Goal: Information Seeking & Learning: Learn about a topic

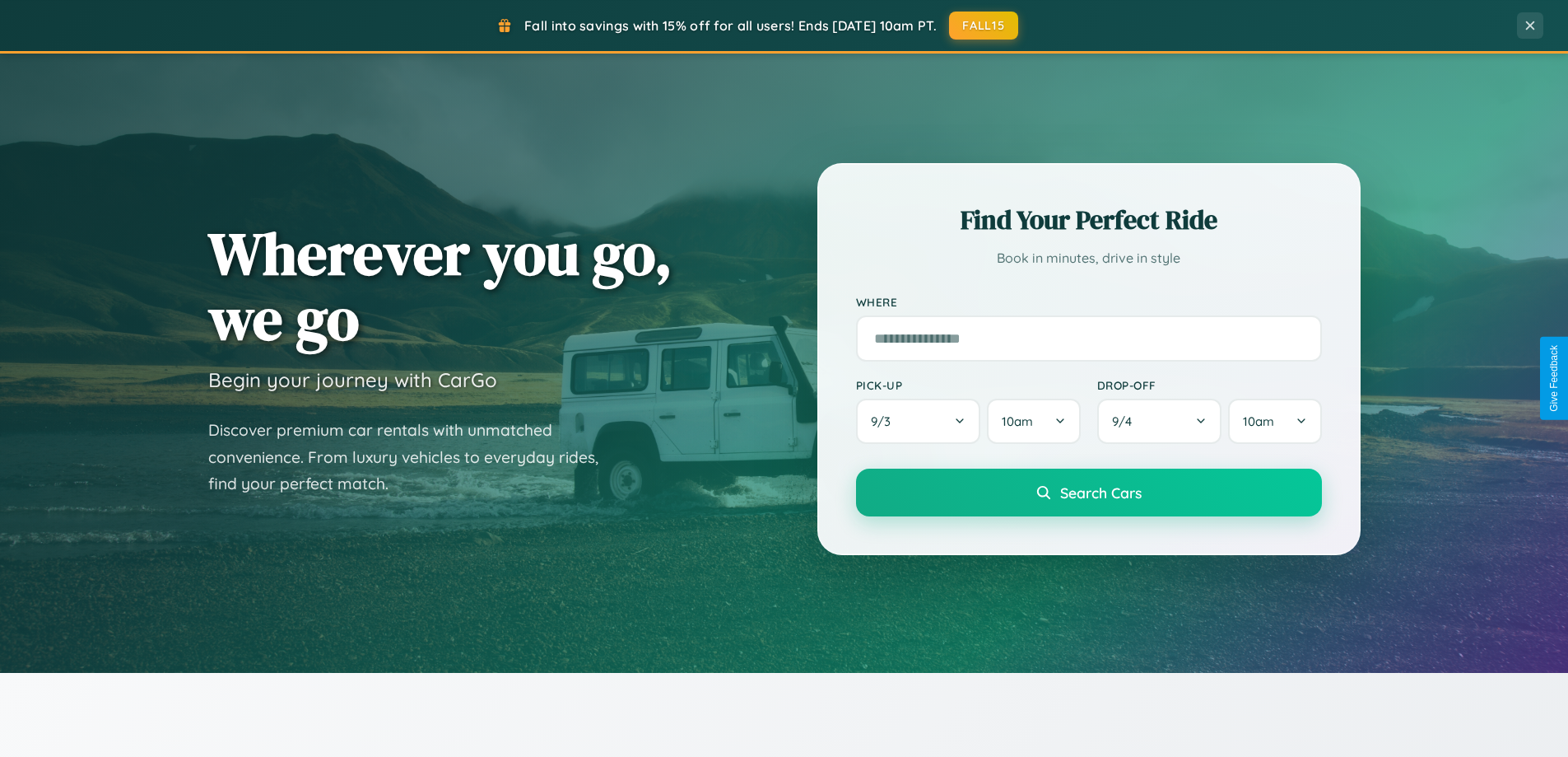
scroll to position [3169, 0]
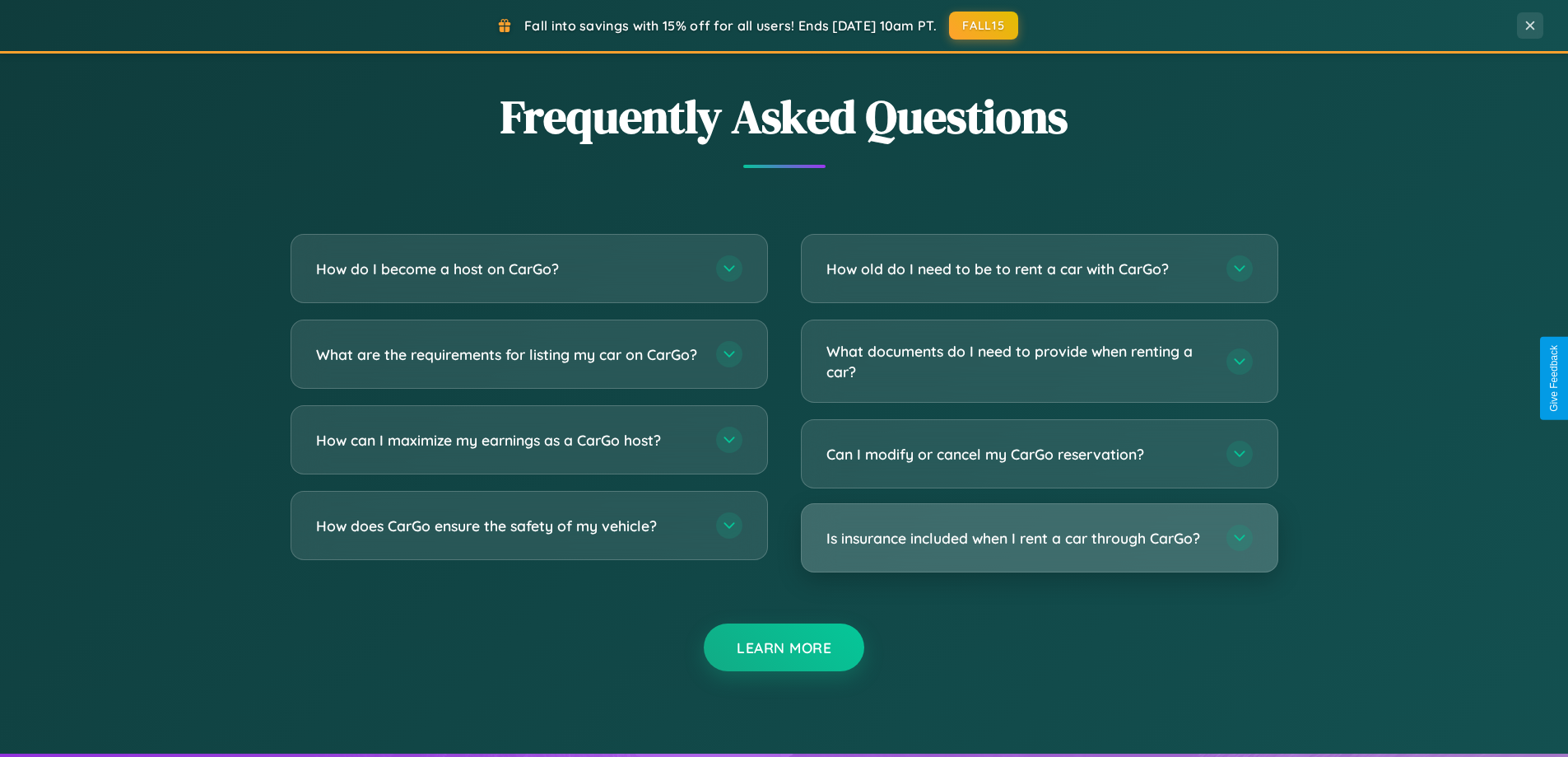
click at [1039, 537] on h3 "Is insurance included when I rent a car through CarGo?" at bounding box center [1018, 537] width 383 height 21
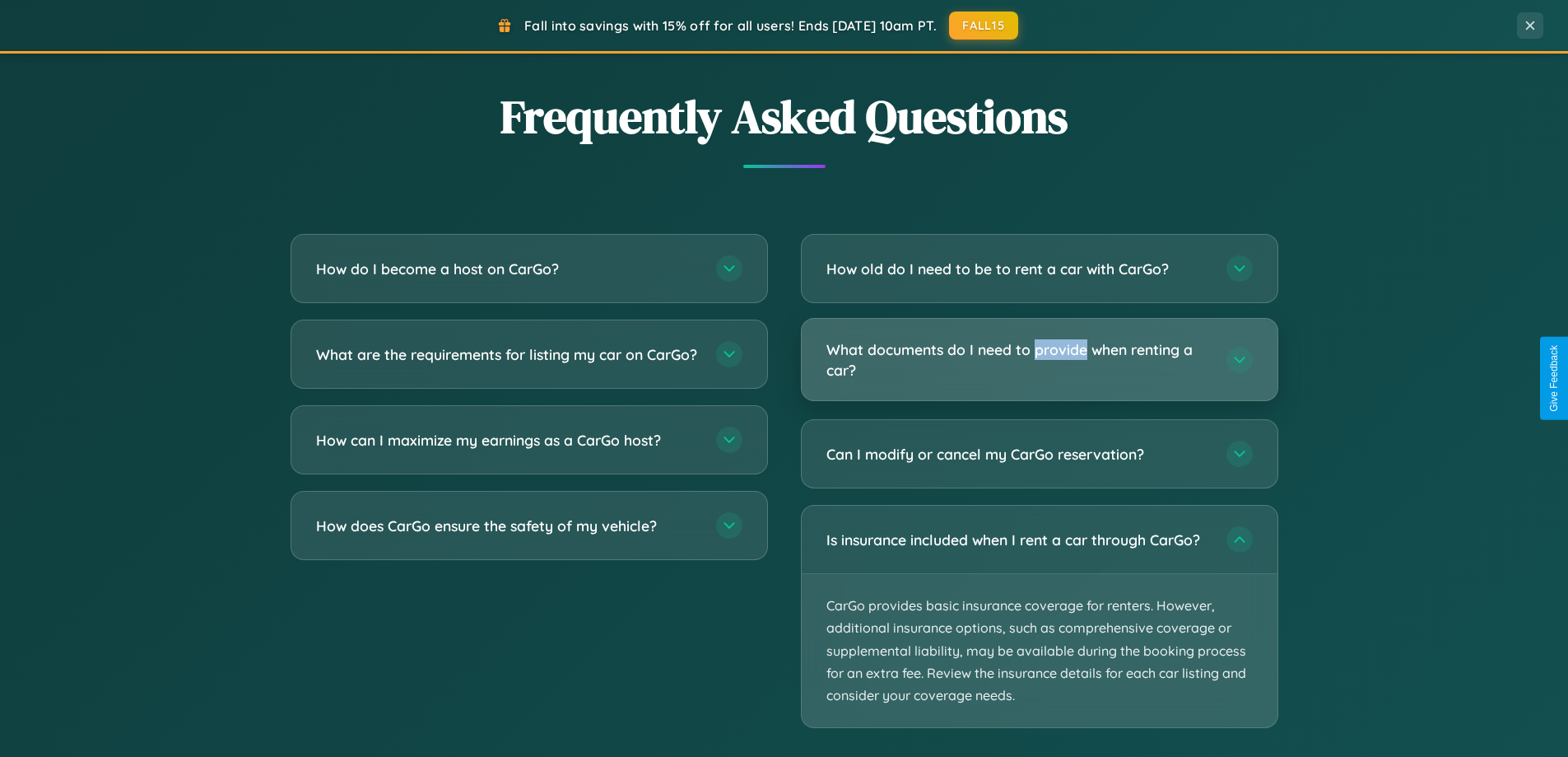
click at [1039, 359] on h3 "What documents do I need to provide when renting a car?" at bounding box center [1018, 360] width 383 height 41
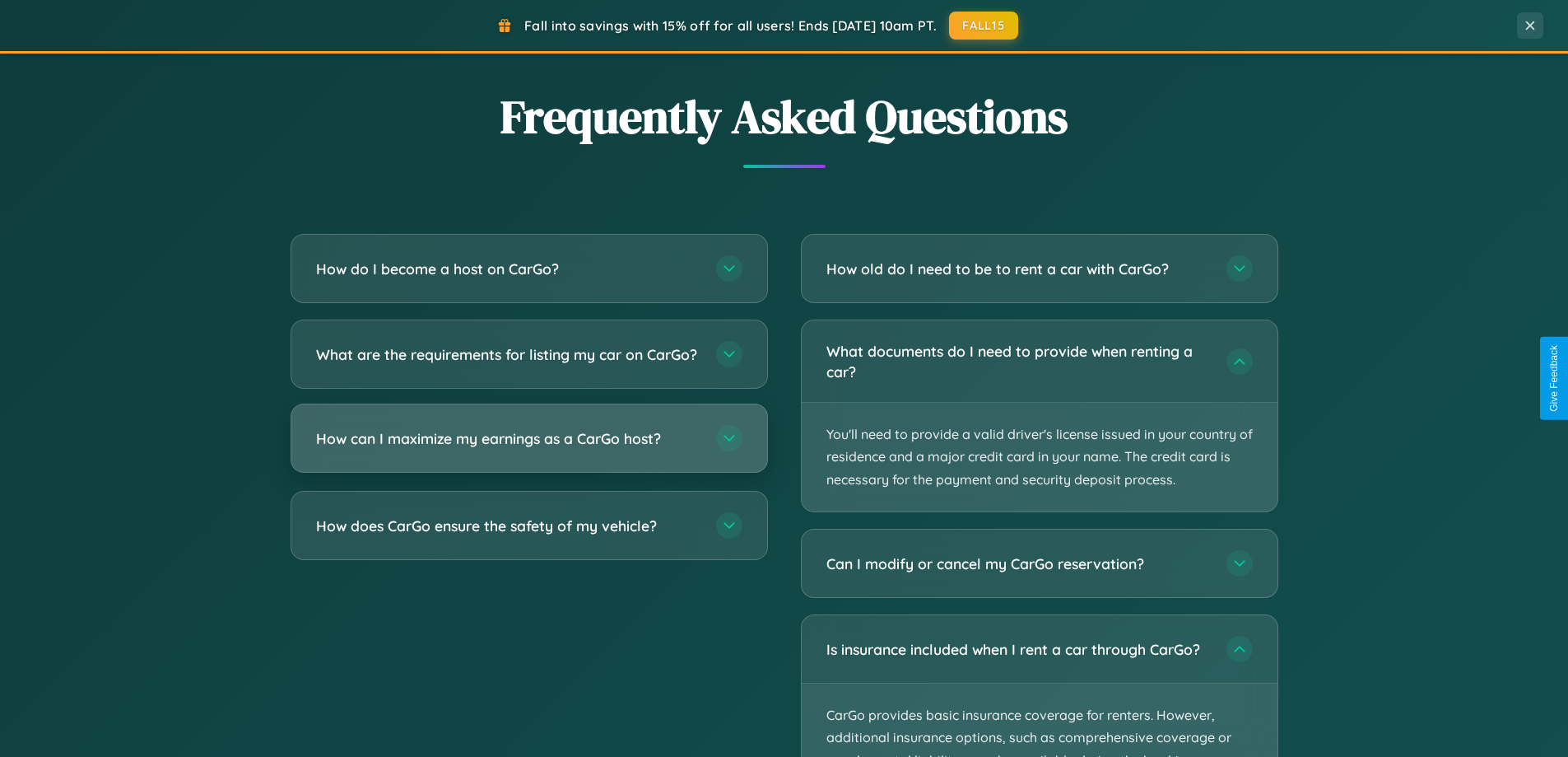
click at [528, 449] on h3 "How can I maximize my earnings as a CarGo host?" at bounding box center [507, 438] width 383 height 21
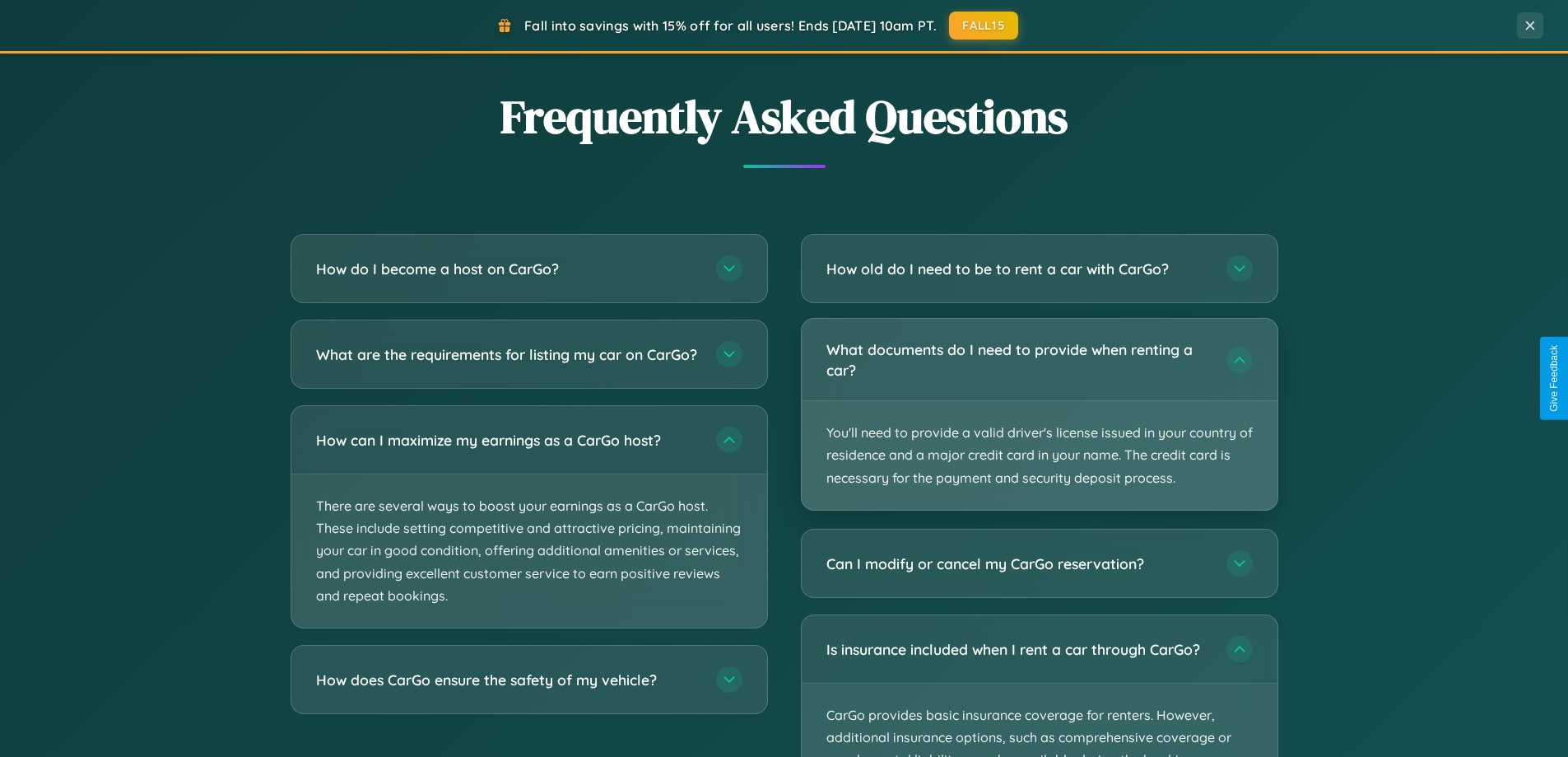
click at [1039, 415] on p "You'll need to provide a valid driver's license issued in your country of resid…" at bounding box center [1040, 455] width 476 height 108
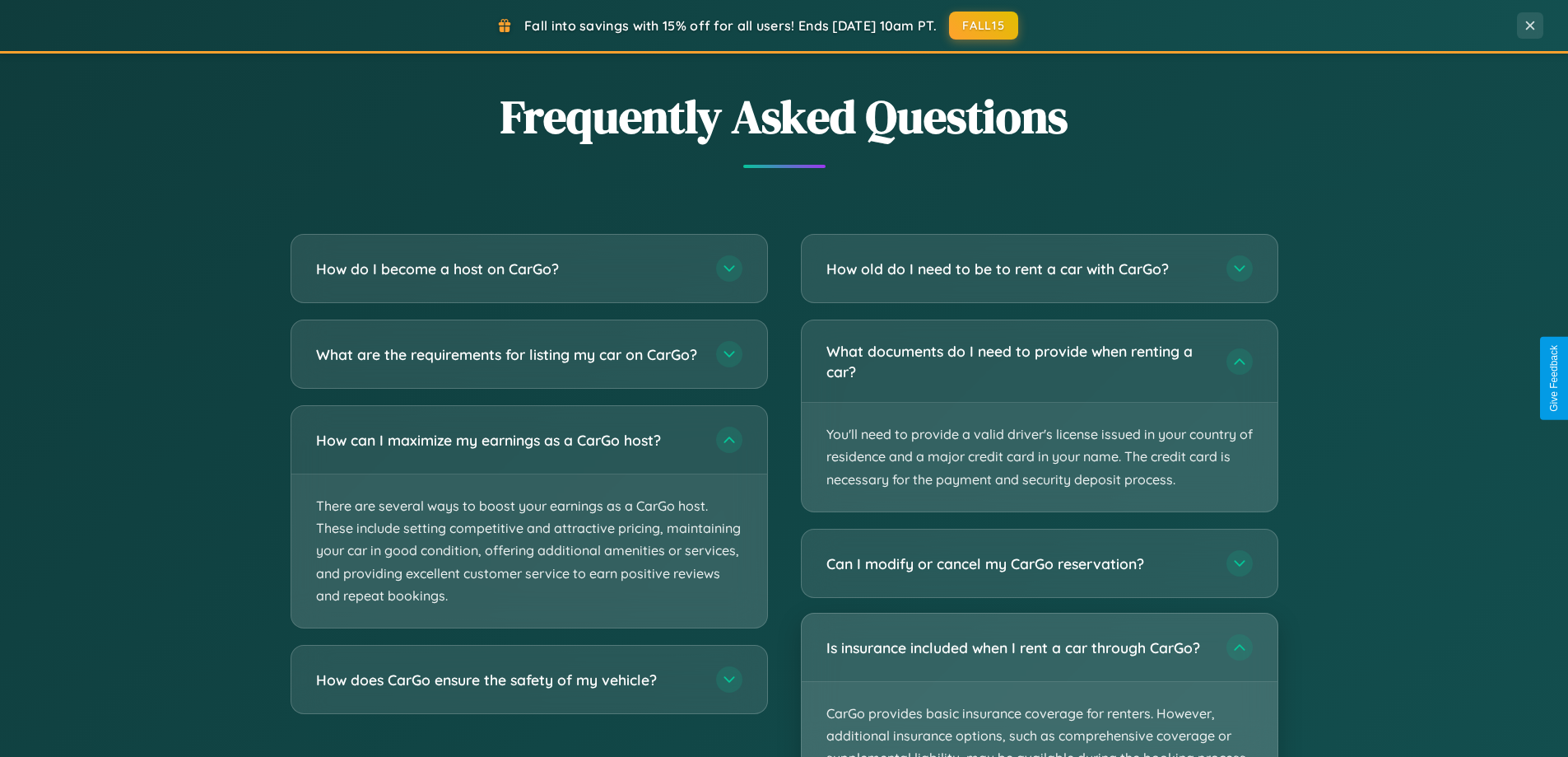
click at [1039, 684] on p "CarGo provides basic insurance coverage for renters. However, additional insura…" at bounding box center [1040, 758] width 476 height 153
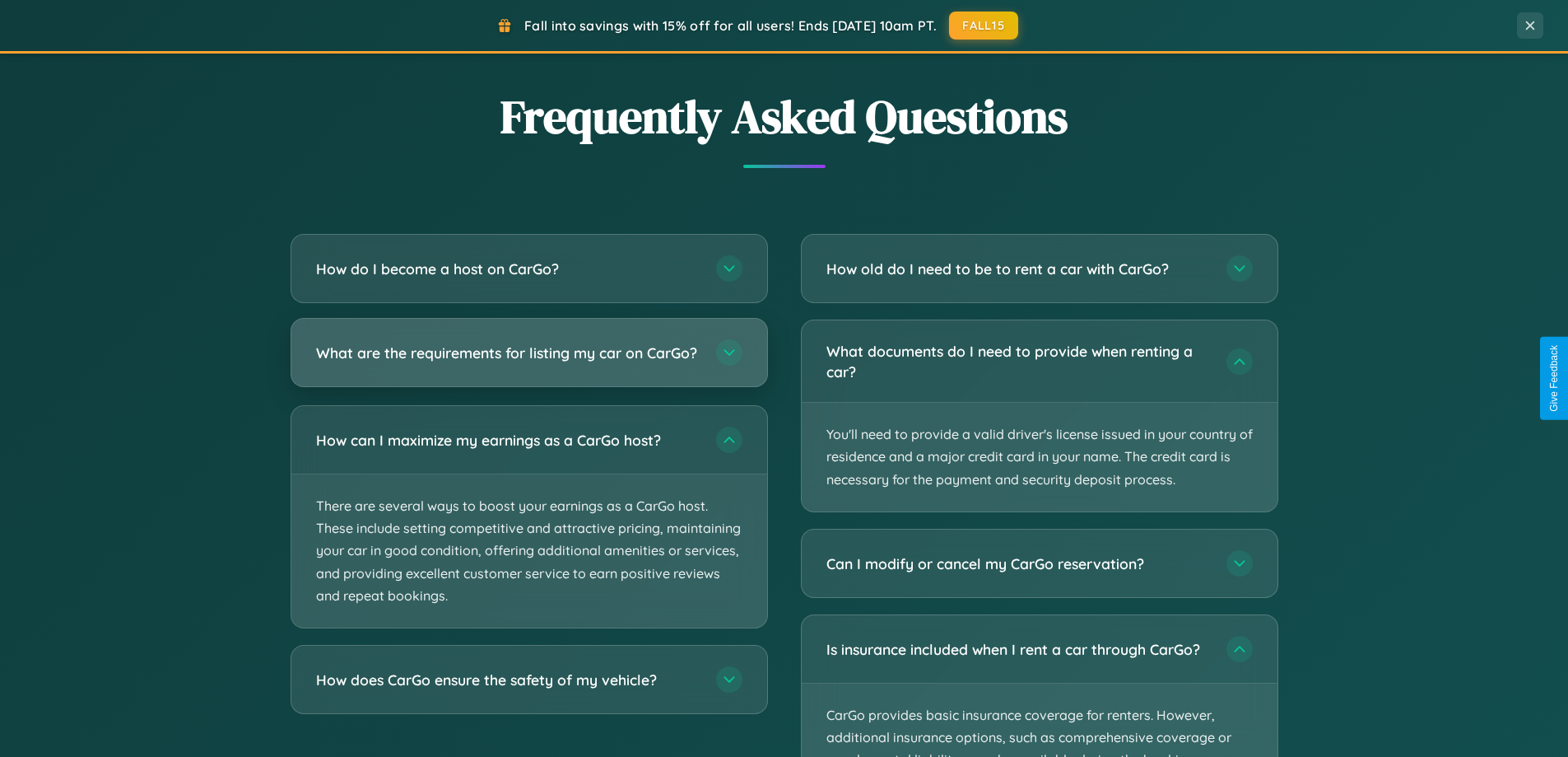
click at [528, 359] on h3 "What are the requirements for listing my car on CarGo?" at bounding box center [507, 353] width 383 height 21
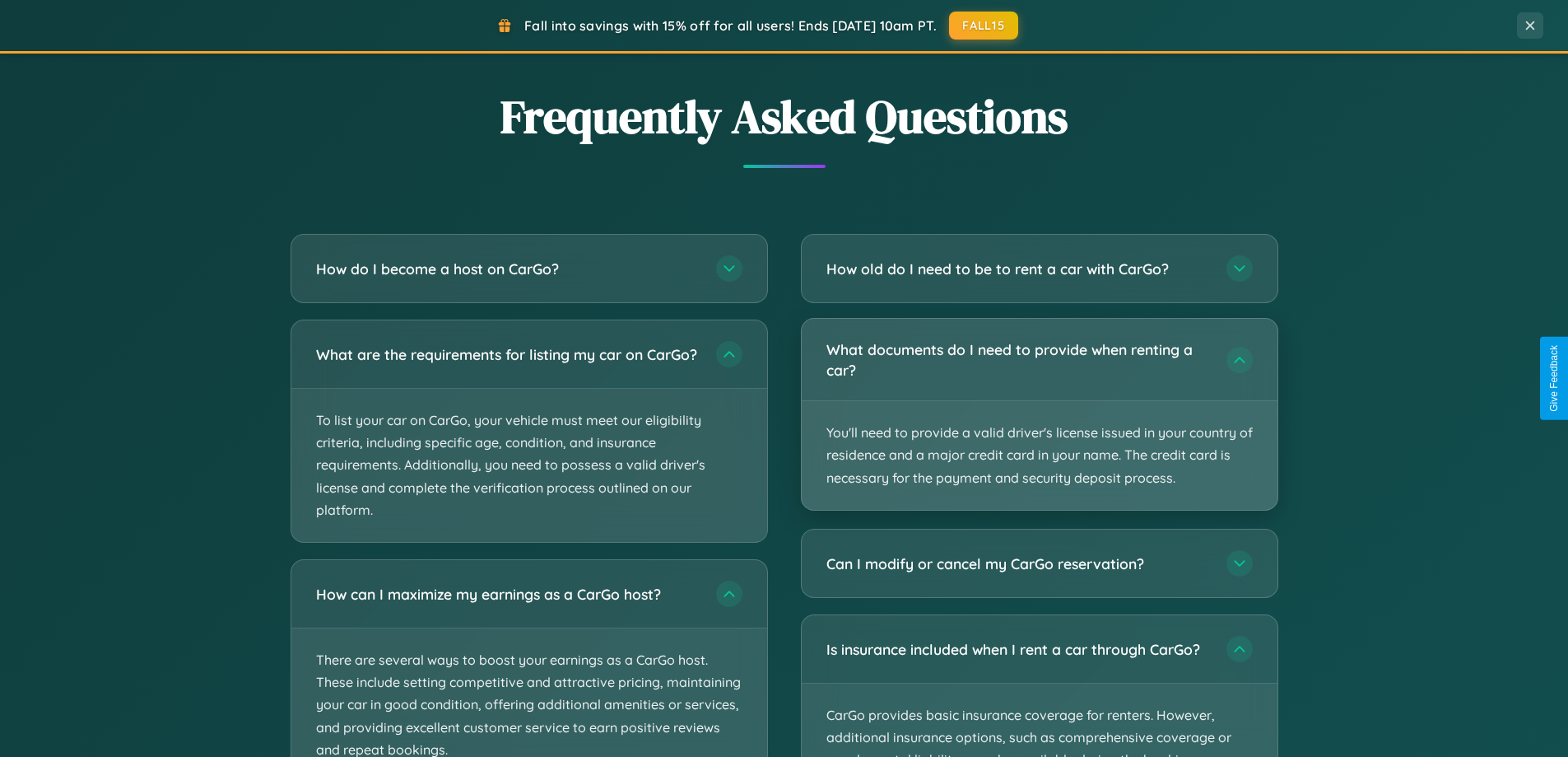
click at [1039, 415] on p "You'll need to provide a valid driver's license issued in your country of resid…" at bounding box center [1040, 455] width 476 height 108
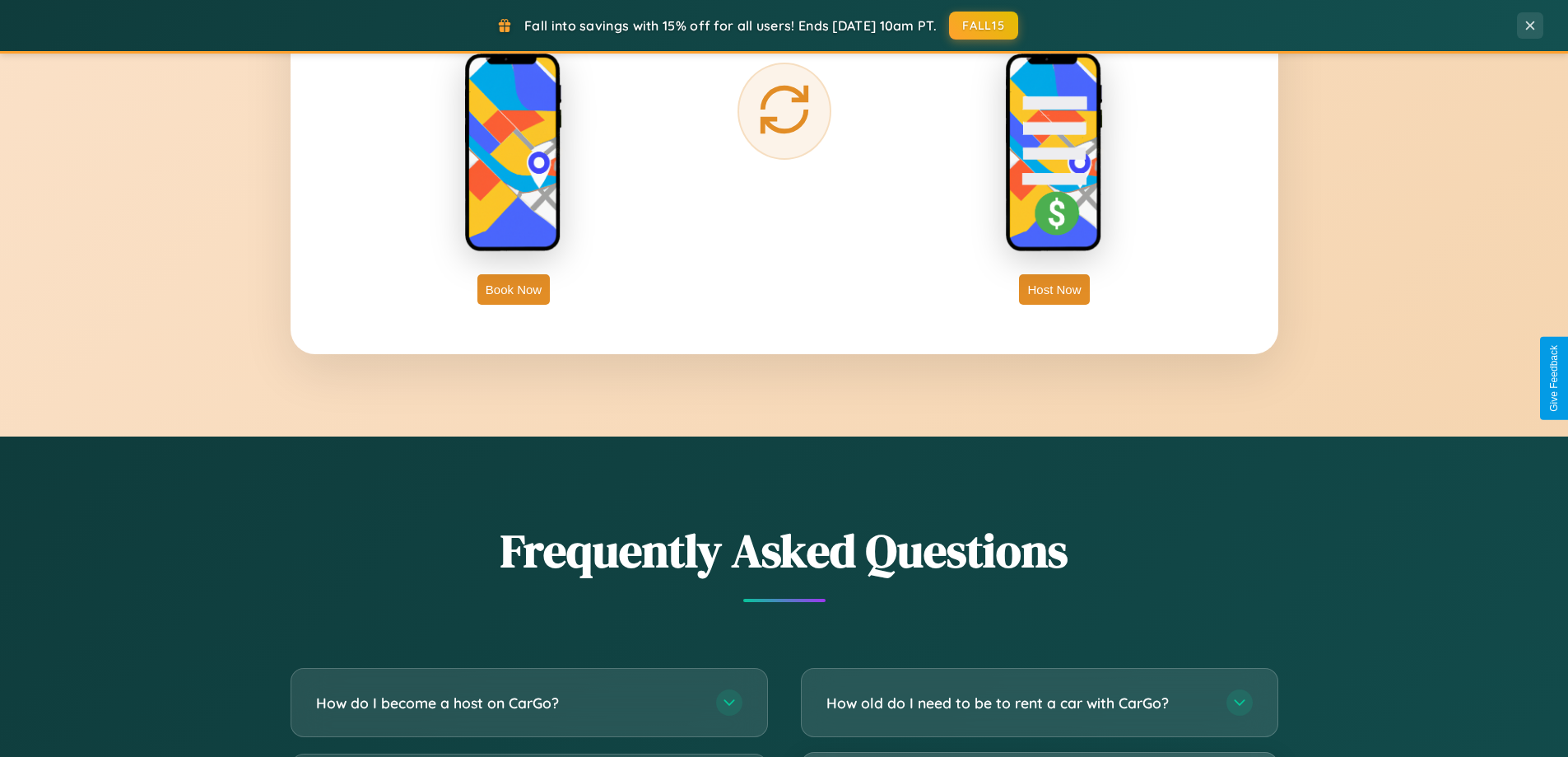
scroll to position [2647, 0]
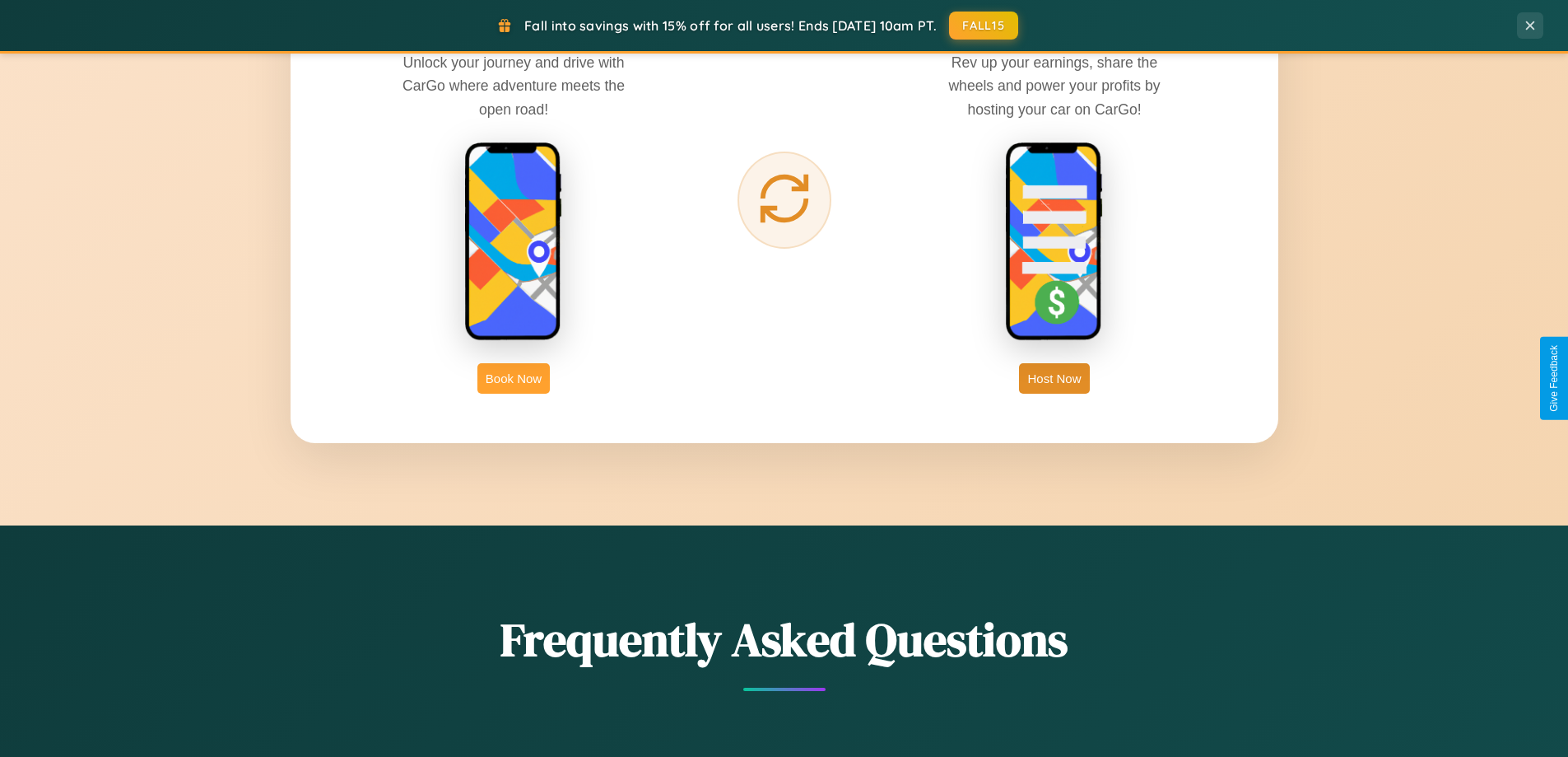
click at [513, 378] on button "Book Now" at bounding box center [513, 378] width 72 height 31
